Goal: Task Accomplishment & Management: Manage account settings

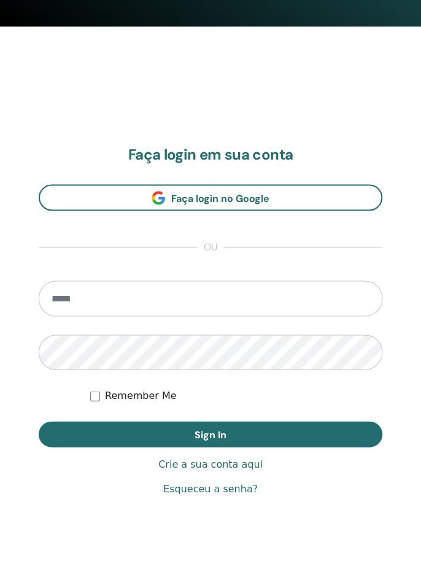
scroll to position [600, 0]
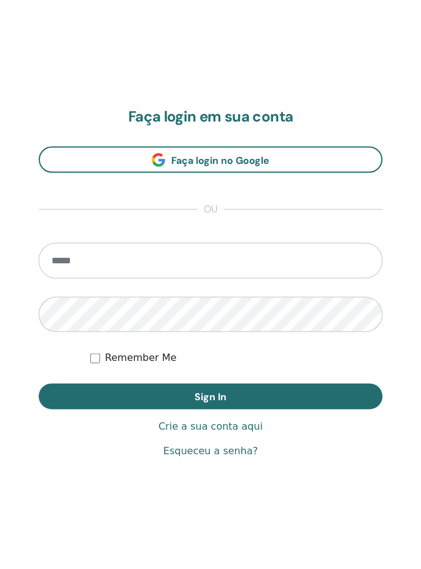
click at [55, 266] on input "email" at bounding box center [210, 260] width 343 height 36
type input "**********"
click at [39, 383] on button "Sign In" at bounding box center [210, 396] width 343 height 26
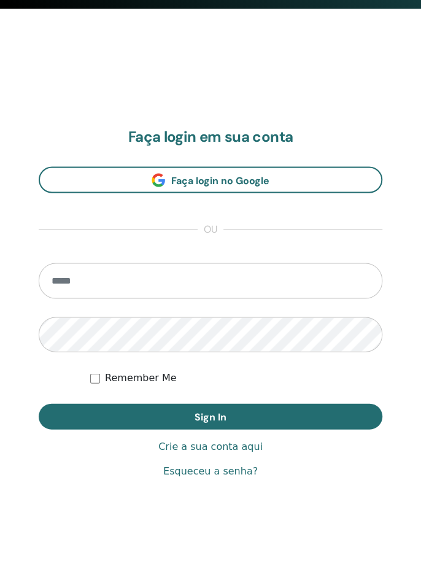
scroll to position [600, 0]
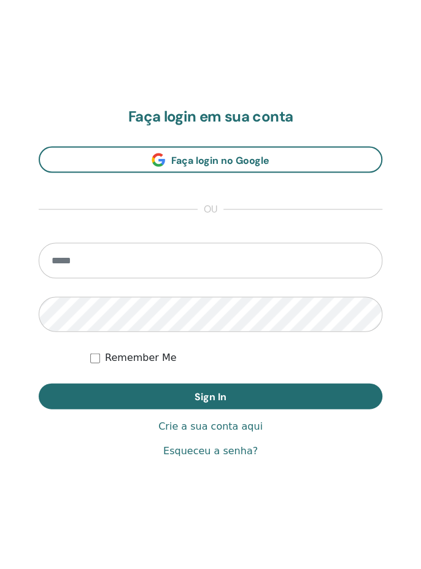
click at [212, 265] on input "email" at bounding box center [210, 260] width 343 height 36
type input "**********"
click at [39, 383] on button "Sign In" at bounding box center [210, 396] width 343 height 26
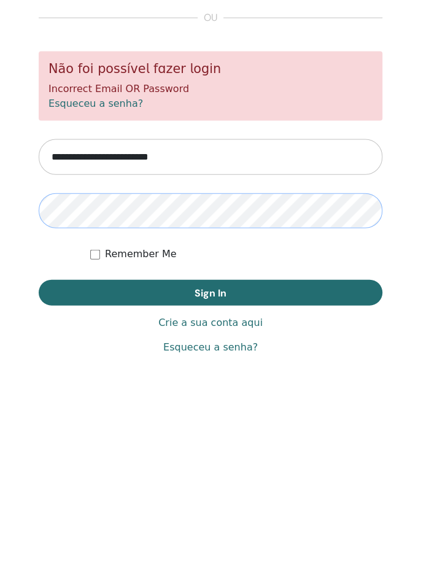
scroll to position [608, 0]
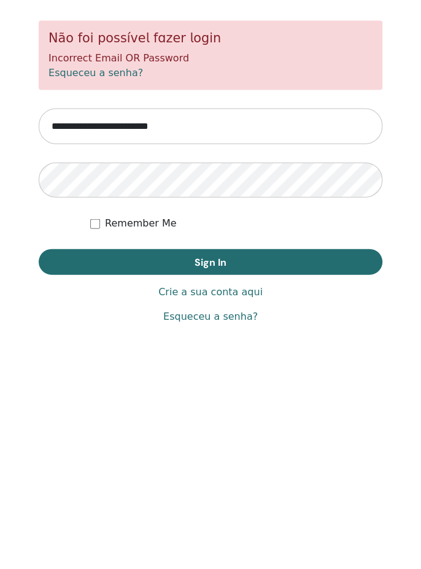
click at [96, 437] on button "Sign In" at bounding box center [210, 432] width 343 height 26
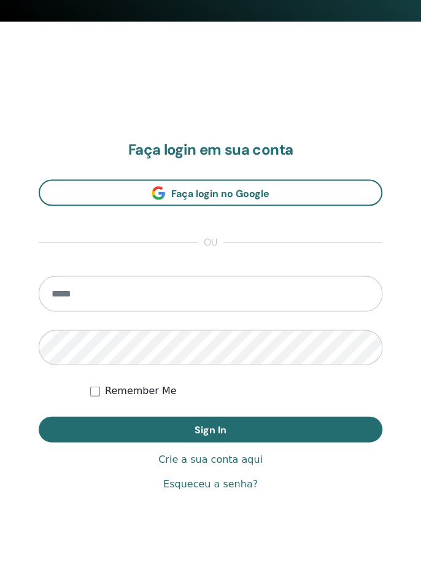
scroll to position [576, 0]
